Goal: Information Seeking & Learning: Understand process/instructions

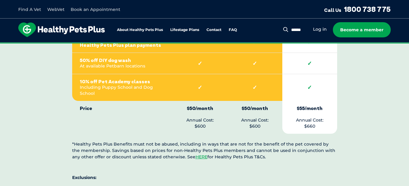
scroll to position [1613, 0]
click at [195, 155] on link "HERE" at bounding box center [201, 157] width 12 height 5
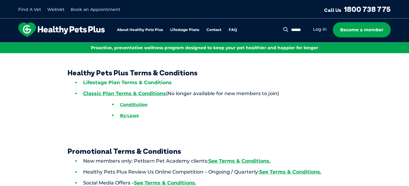
click at [105, 81] on link "Lifestage Plan Terms & Conditions" at bounding box center [127, 83] width 89 height 6
